Goal: Information Seeking & Learning: Learn about a topic

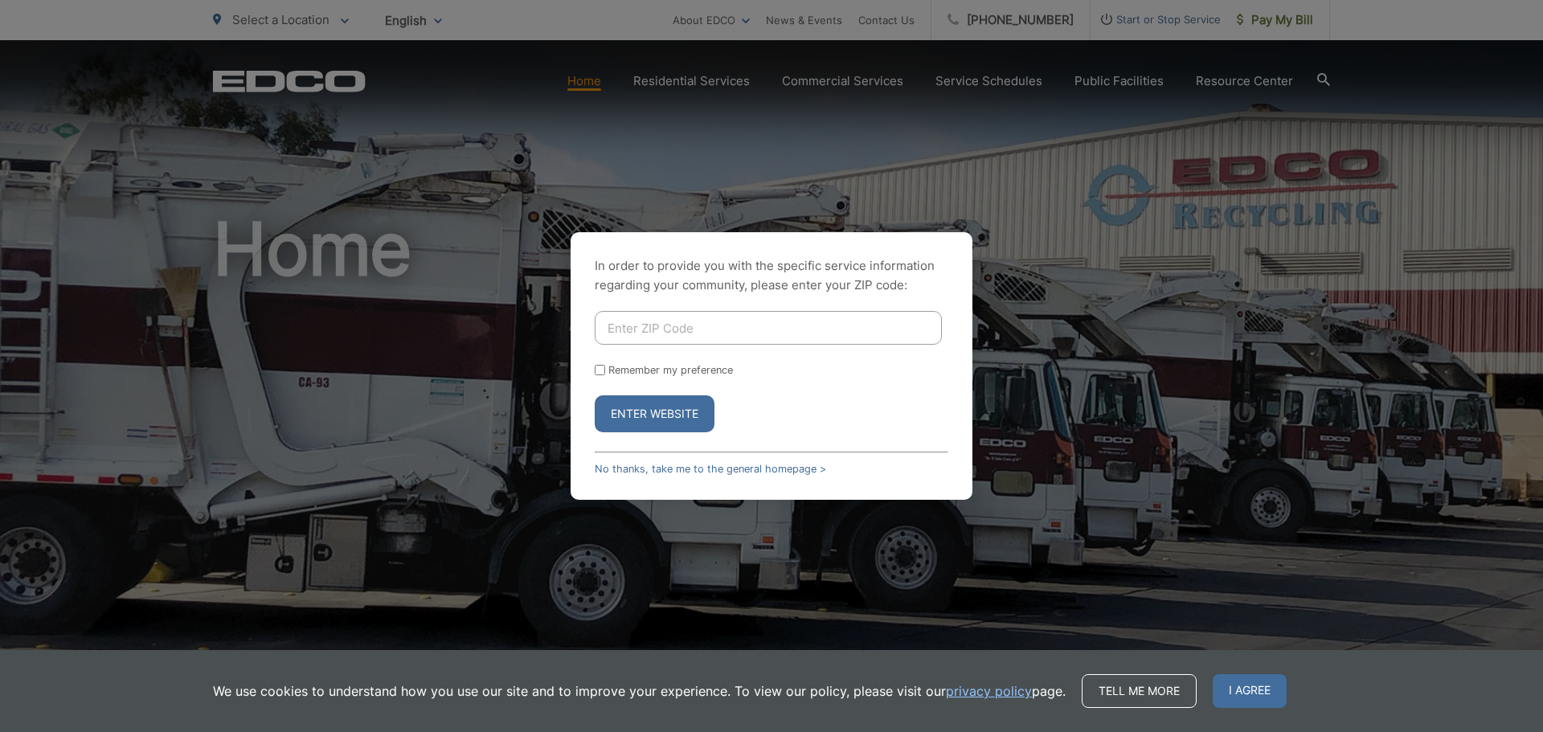
click at [791, 339] on input "Enter ZIP Code" at bounding box center [768, 328] width 347 height 34
type input "92019"
click at [663, 417] on button "Enter Website" at bounding box center [655, 413] width 120 height 37
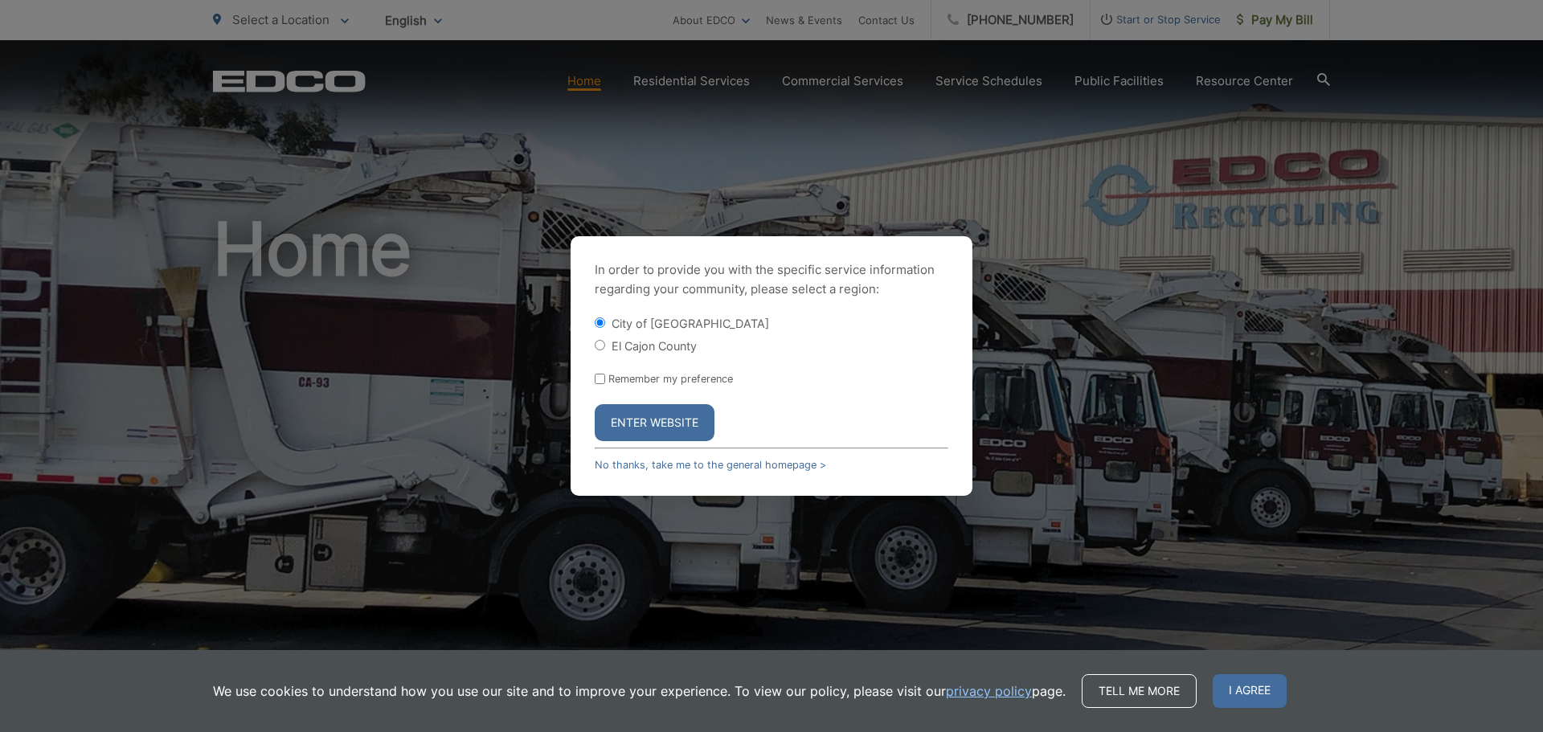
click at [660, 408] on button "Enter Website" at bounding box center [655, 422] width 120 height 37
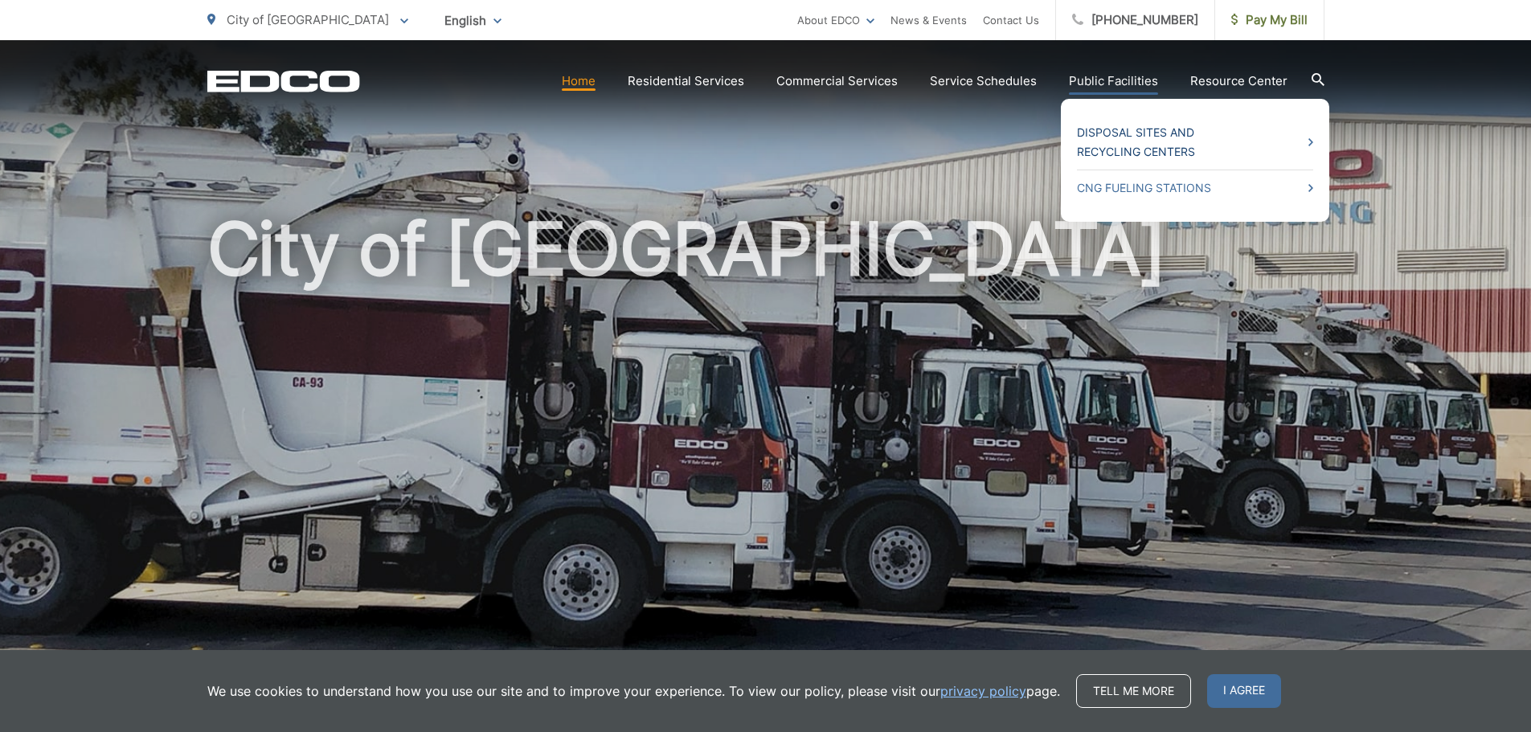
click at [1120, 130] on link "Disposal Sites and Recycling Centers" at bounding box center [1195, 142] width 236 height 39
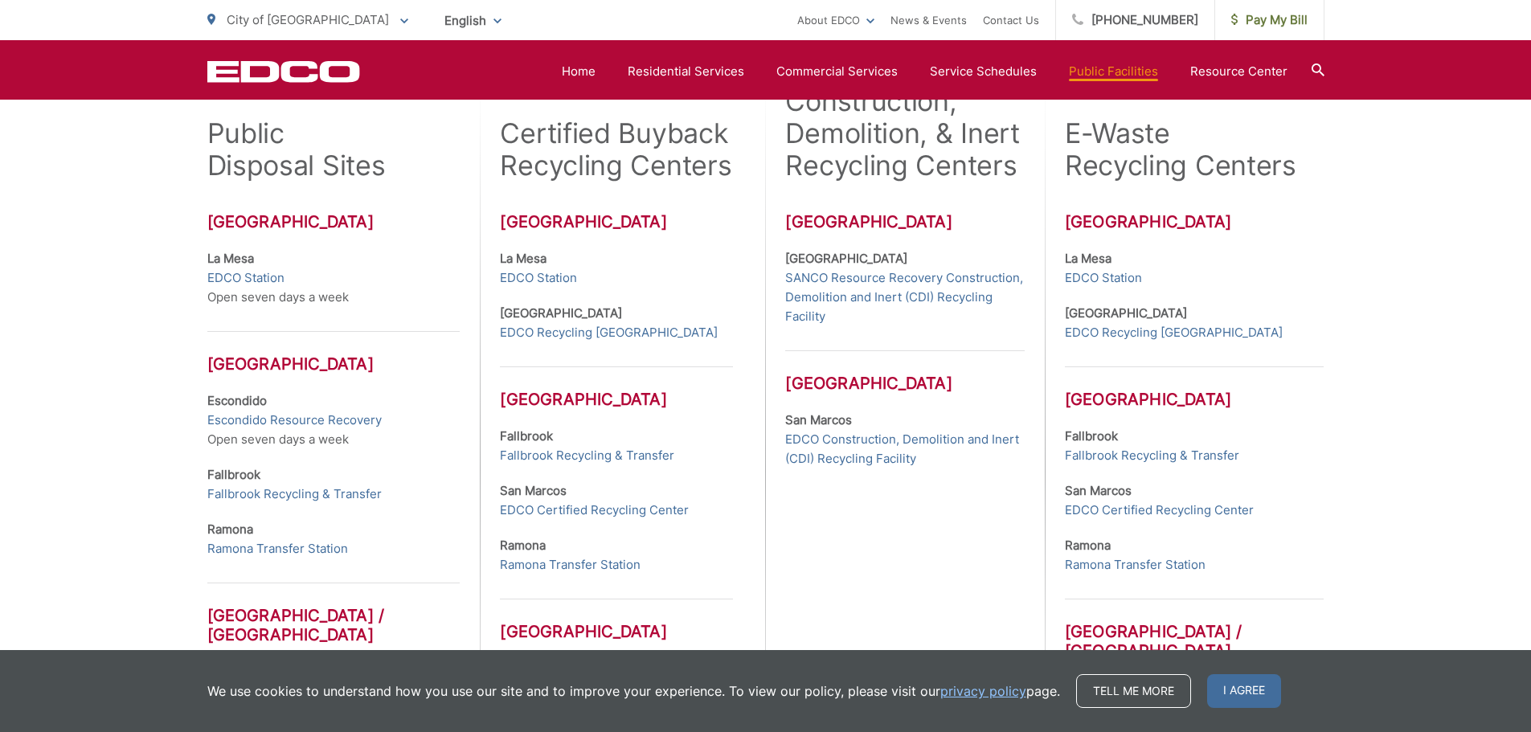
scroll to position [460, 0]
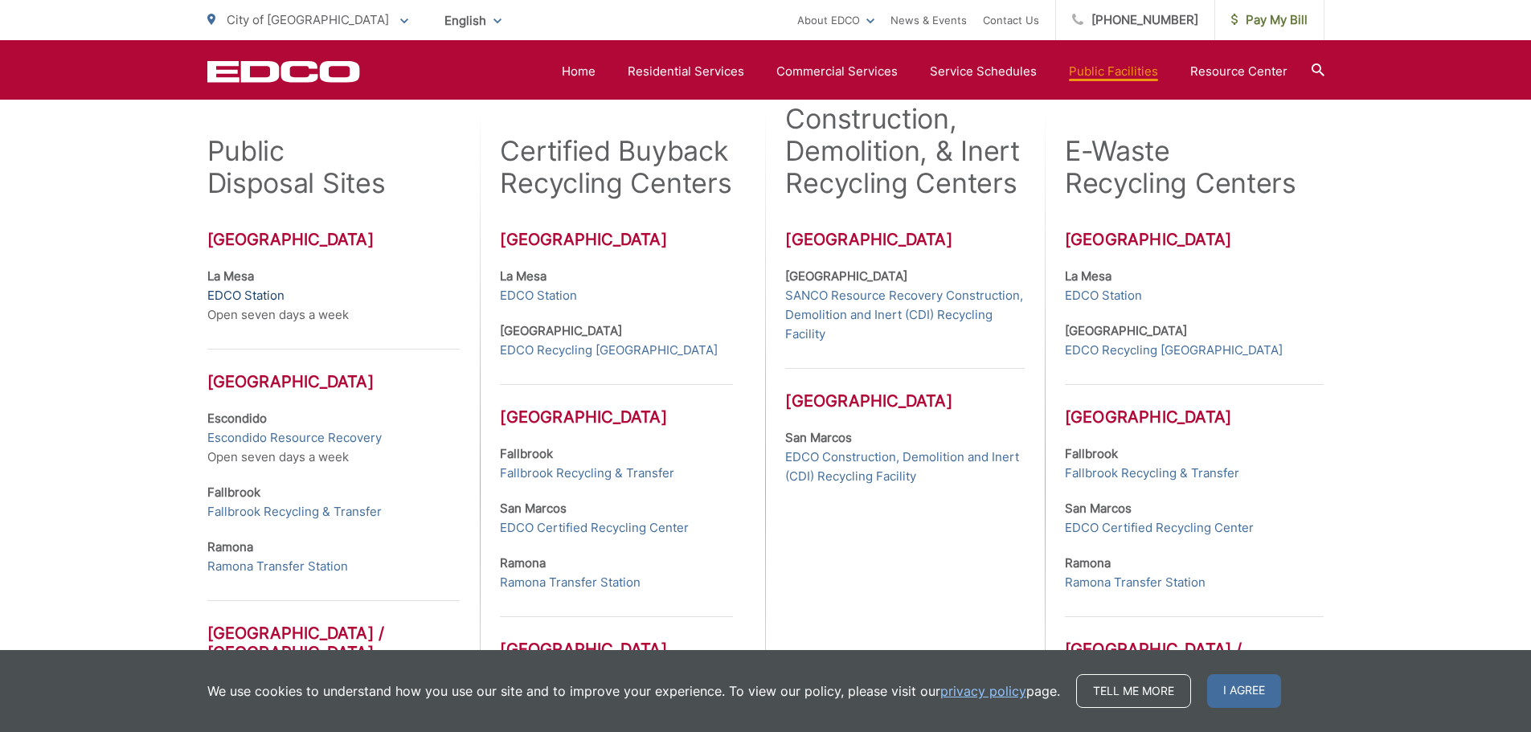
click at [268, 299] on link "EDCO Station" at bounding box center [245, 295] width 77 height 19
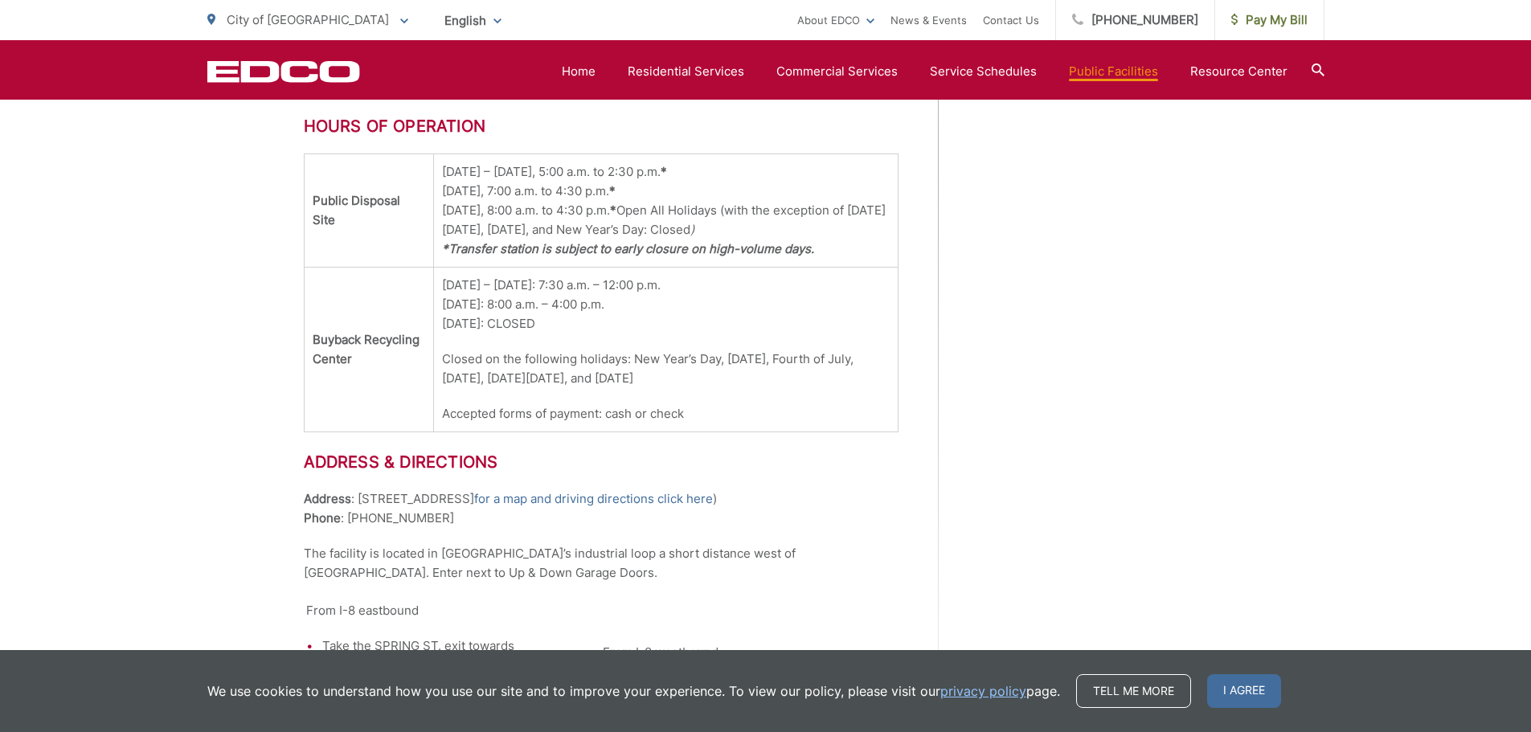
scroll to position [1139, 0]
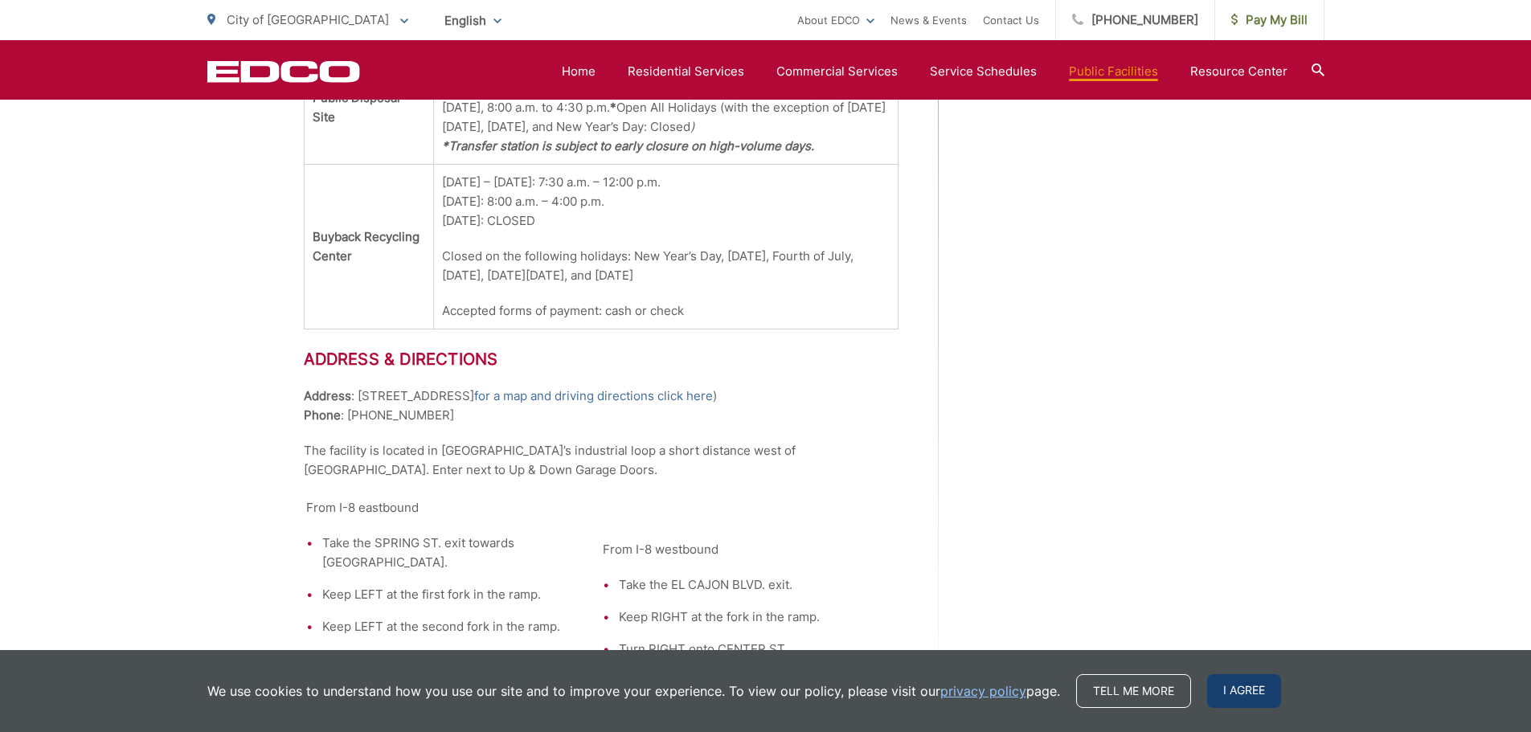
click at [1229, 693] on span "I agree" at bounding box center [1244, 691] width 74 height 34
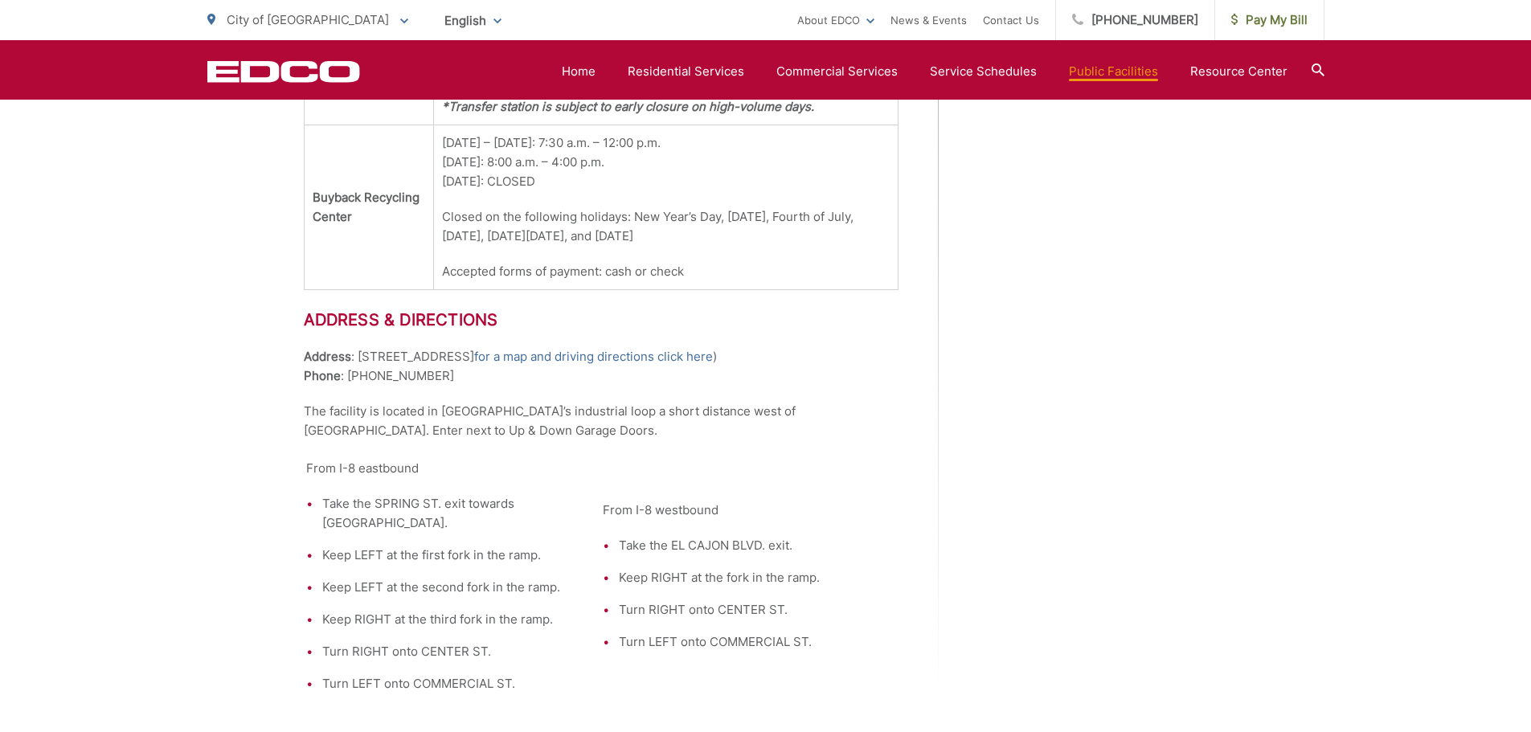
scroll to position [1299, 0]
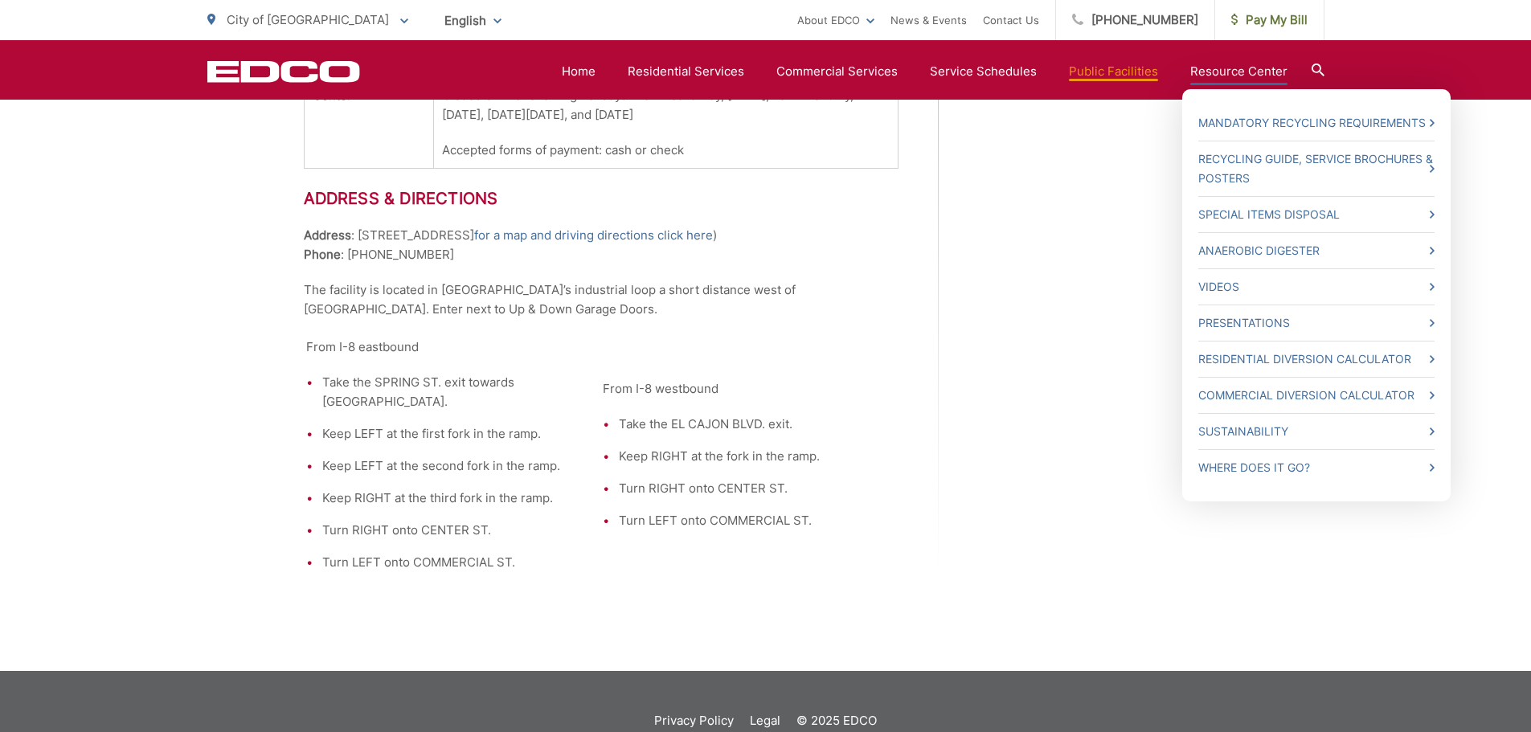
click at [1250, 76] on link "Resource Center" at bounding box center [1238, 71] width 97 height 19
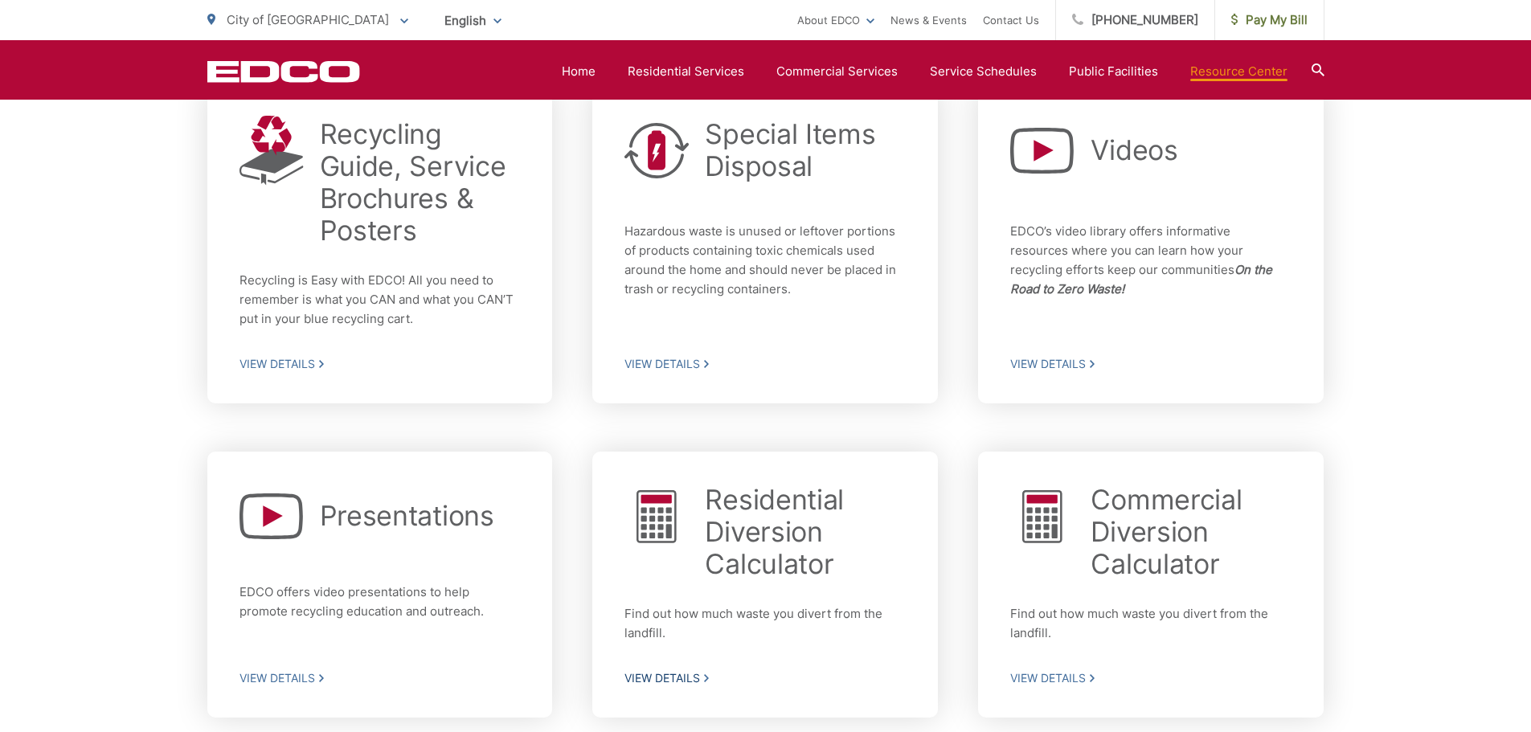
scroll to position [804, 0]
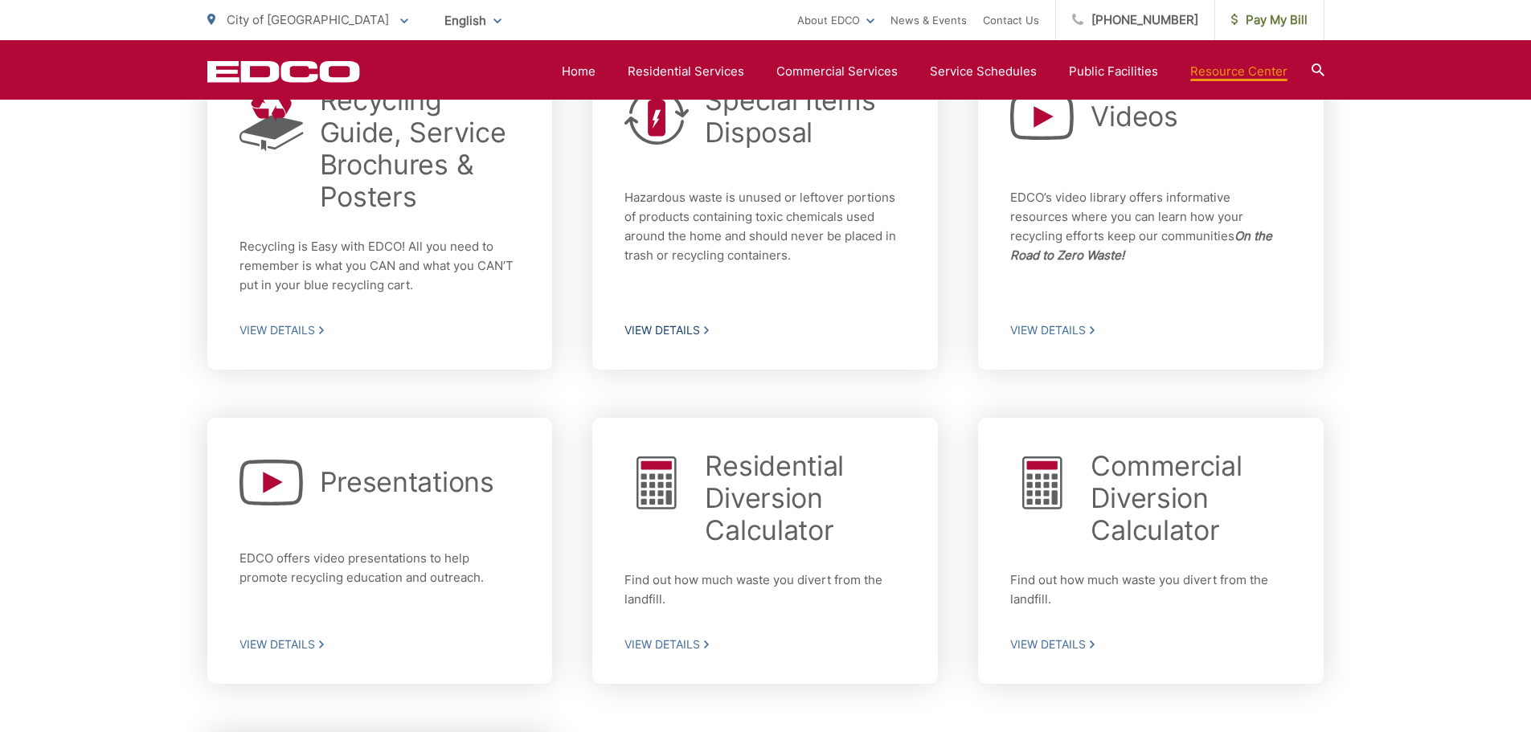
click at [692, 330] on span "View Details" at bounding box center [764, 330] width 281 height 14
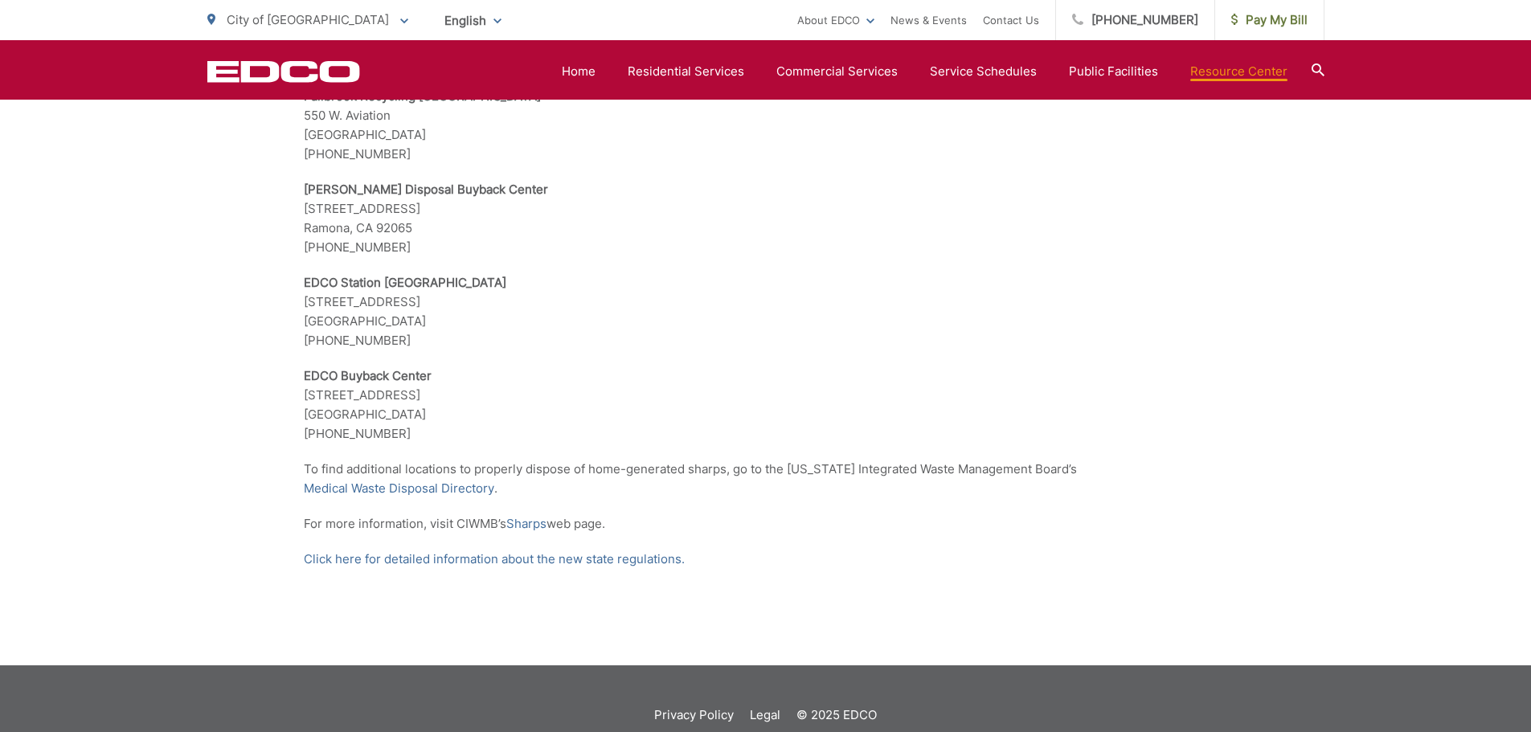
scroll to position [3242, 0]
